Goal: Navigation & Orientation: Find specific page/section

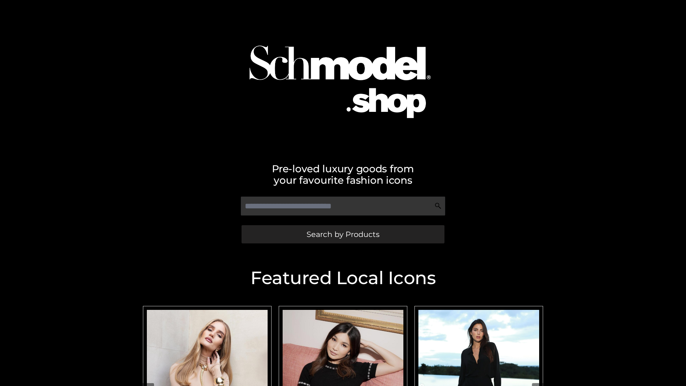
click at [342, 234] on span "Search by Products" at bounding box center [342, 233] width 73 height 7
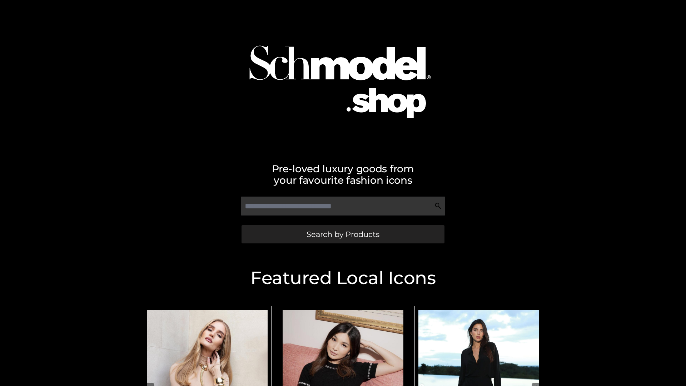
click at [342, 234] on span "Search by Products" at bounding box center [342, 233] width 73 height 7
